Goal: Navigation & Orientation: Find specific page/section

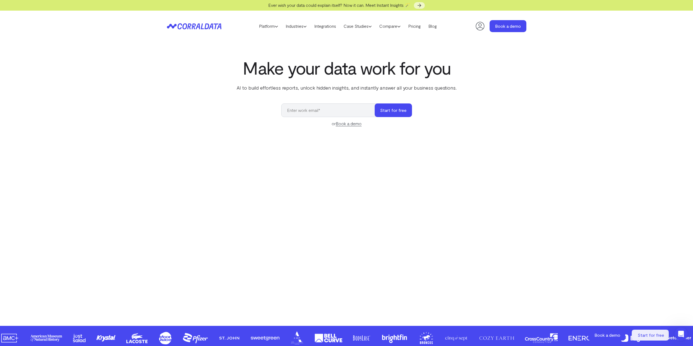
click at [547, 206] on section "Make your data work for you AI to build effortless reports, unlock hidden insig…" at bounding box center [346, 184] width 693 height 284
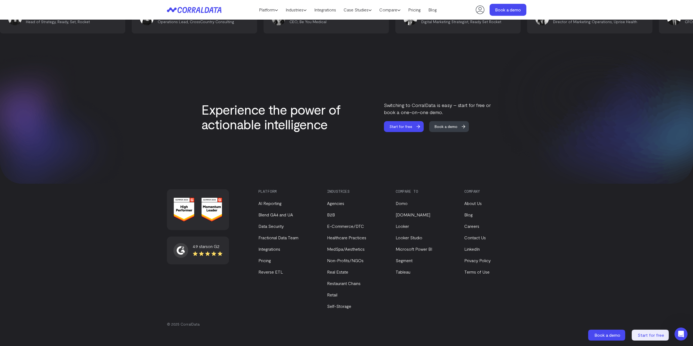
scroll to position [2224, 0]
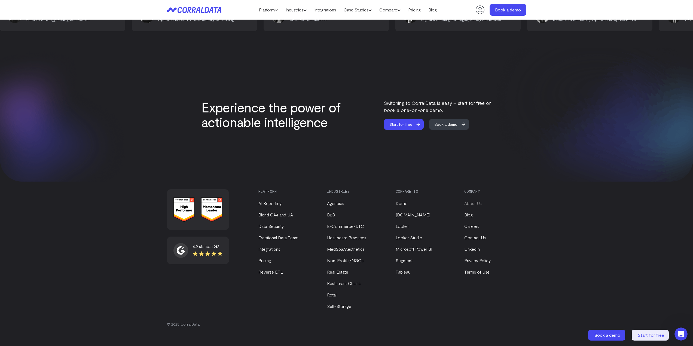
click at [470, 203] on link "About Us" at bounding box center [472, 203] width 17 height 5
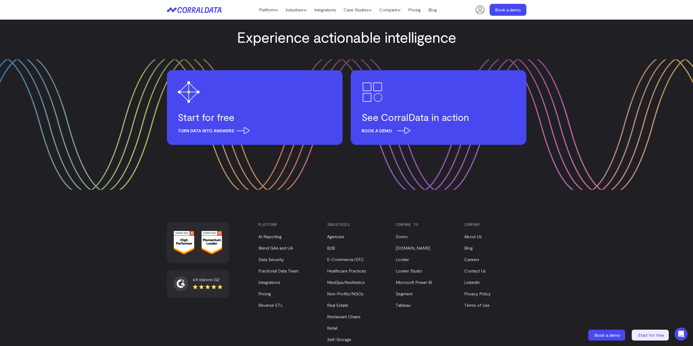
scroll to position [626, 0]
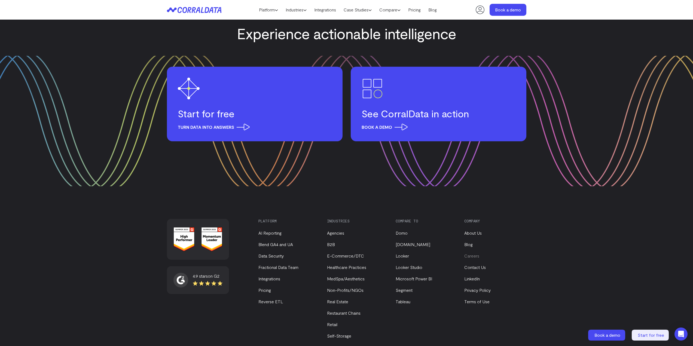
click at [476, 253] on link "Careers" at bounding box center [471, 255] width 15 height 5
